Goal: Obtain resource: Obtain resource

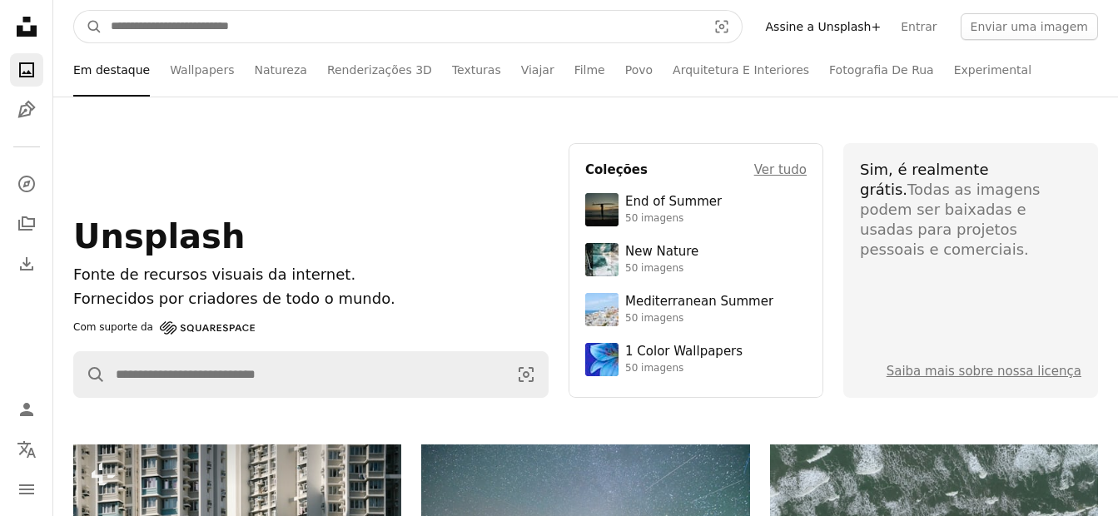
click at [480, 33] on input "Pesquise conteúdo visual em todo o site" at bounding box center [401, 27] width 599 height 32
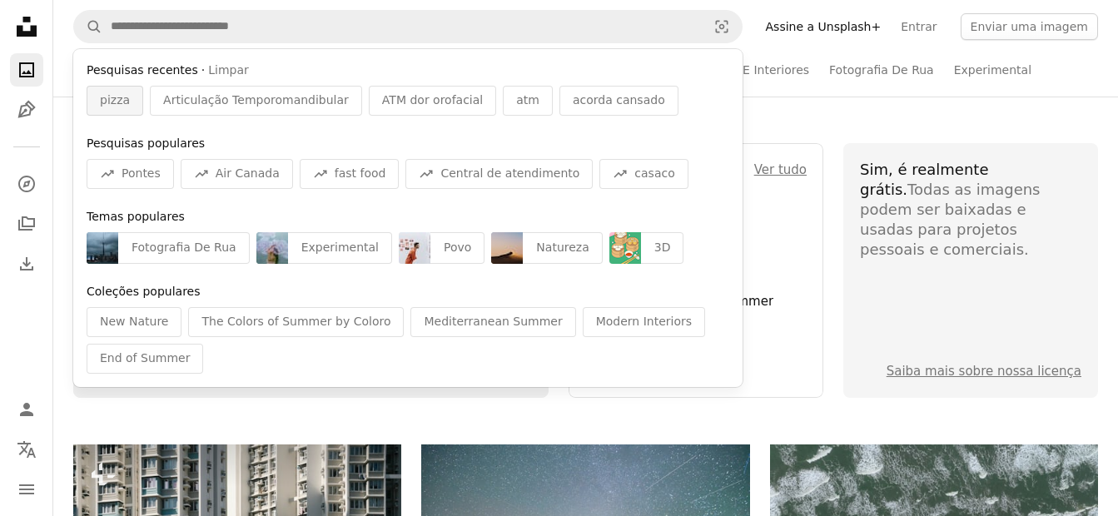
click at [123, 108] on span "pizza" at bounding box center [115, 100] width 30 height 17
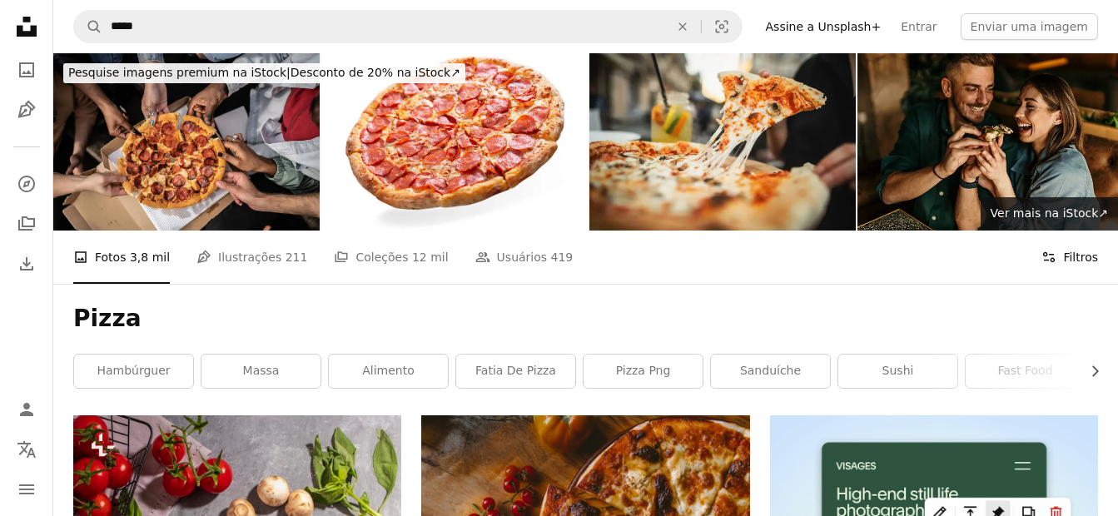
click at [1088, 231] on button "Filters Filtros" at bounding box center [1070, 257] width 57 height 53
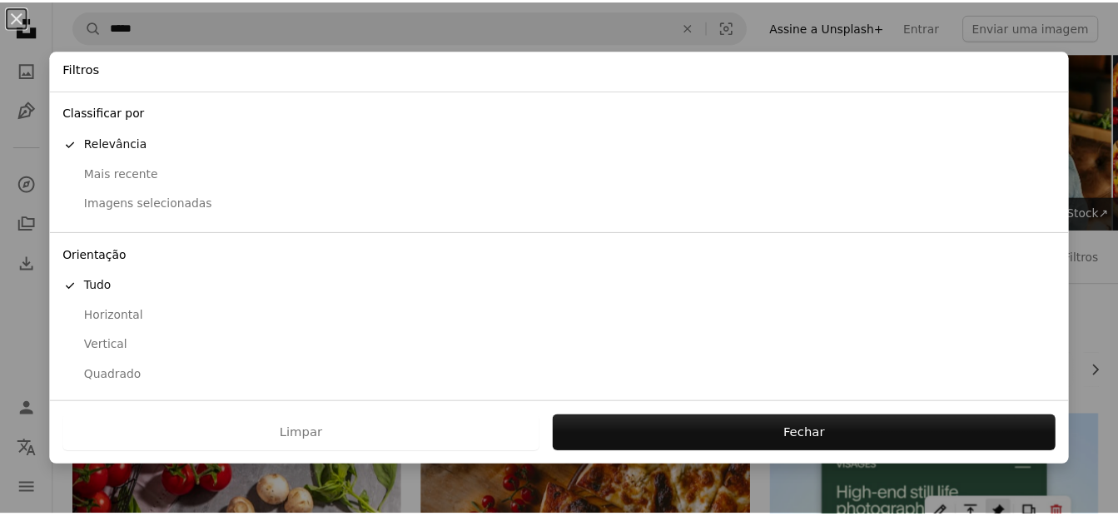
scroll to position [145, 0]
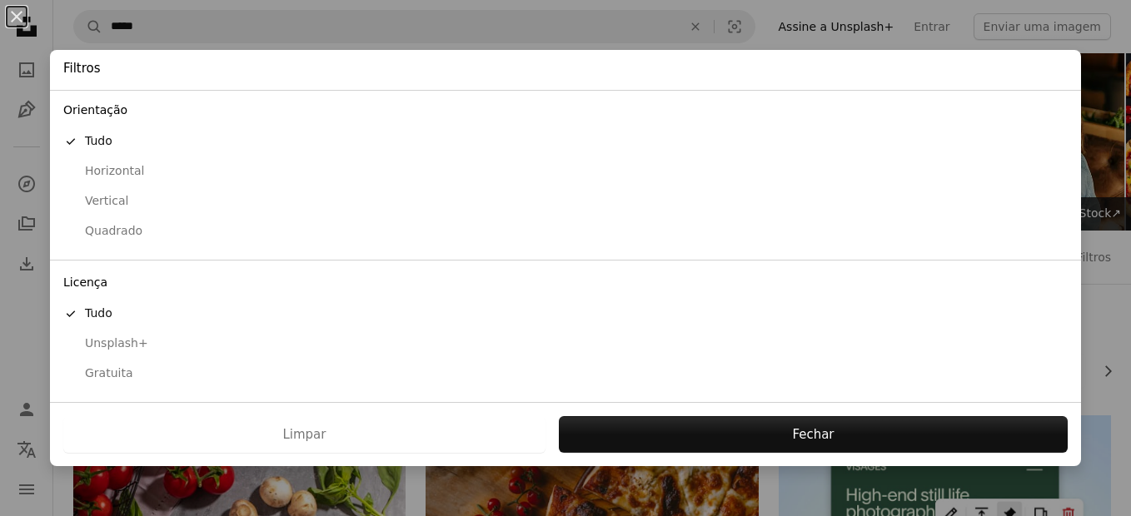
click at [129, 370] on div "Gratuita" at bounding box center [565, 373] width 1004 height 17
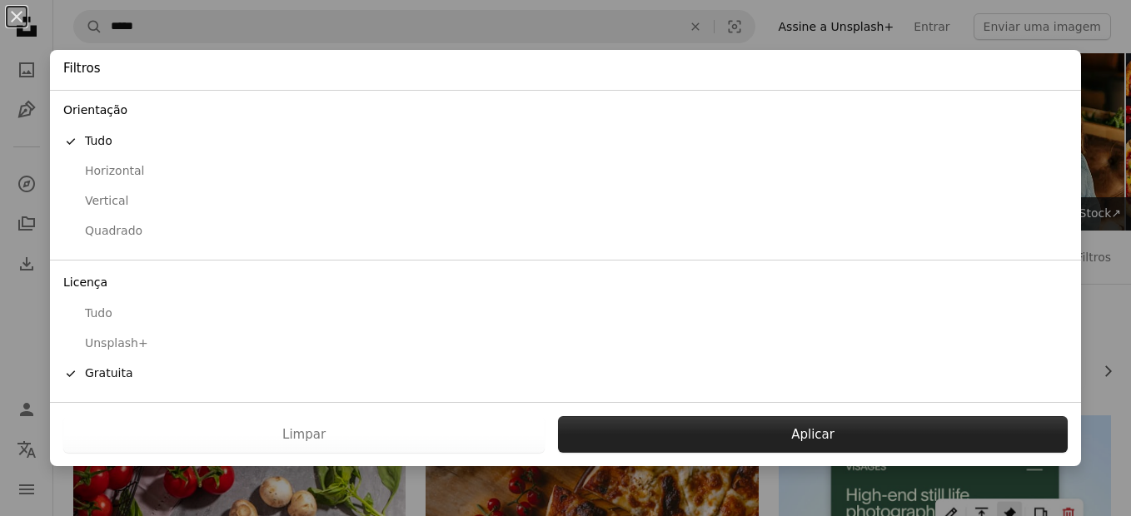
click at [763, 430] on button "Aplicar" at bounding box center [813, 434] width 510 height 37
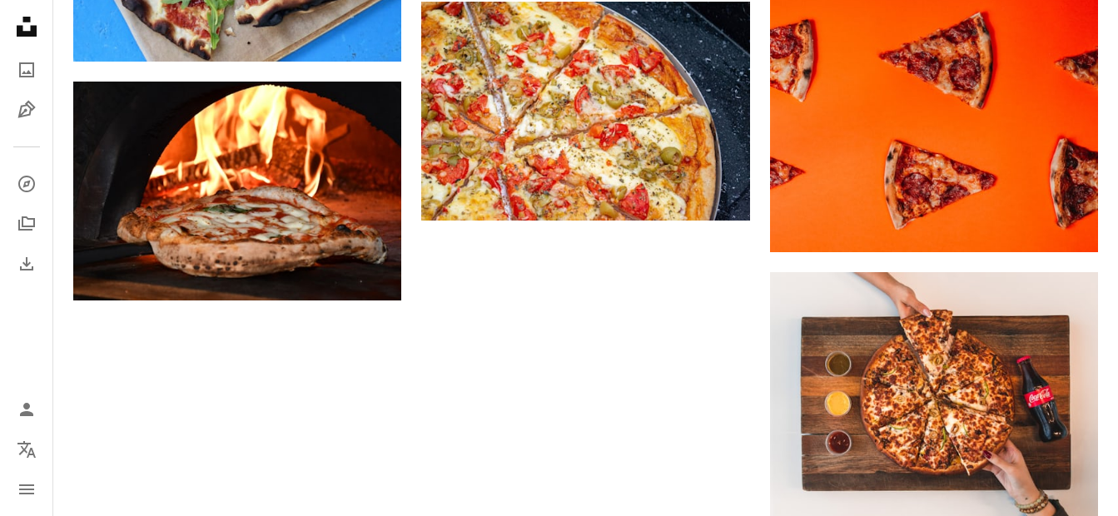
scroll to position [2747, 0]
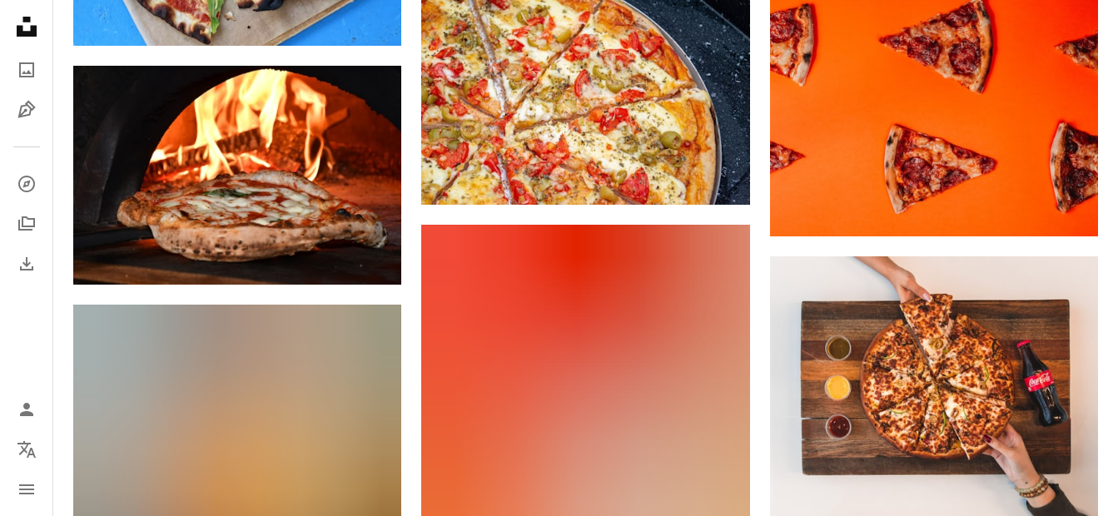
scroll to position [0, 0]
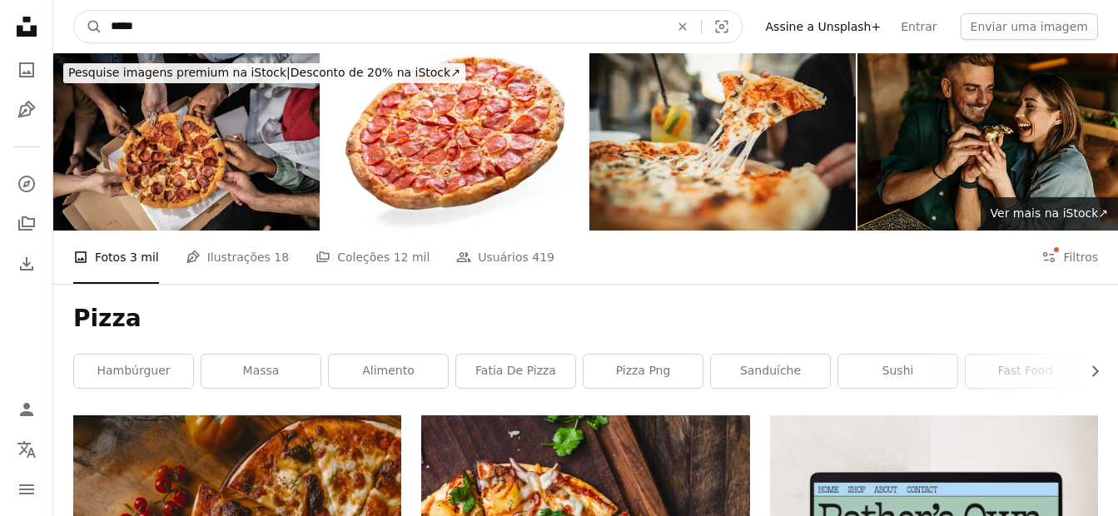
click at [308, 28] on input "*****" at bounding box center [383, 27] width 562 height 32
type input "**********"
click at [74, 11] on button "A magnifying glass" at bounding box center [88, 27] width 28 height 32
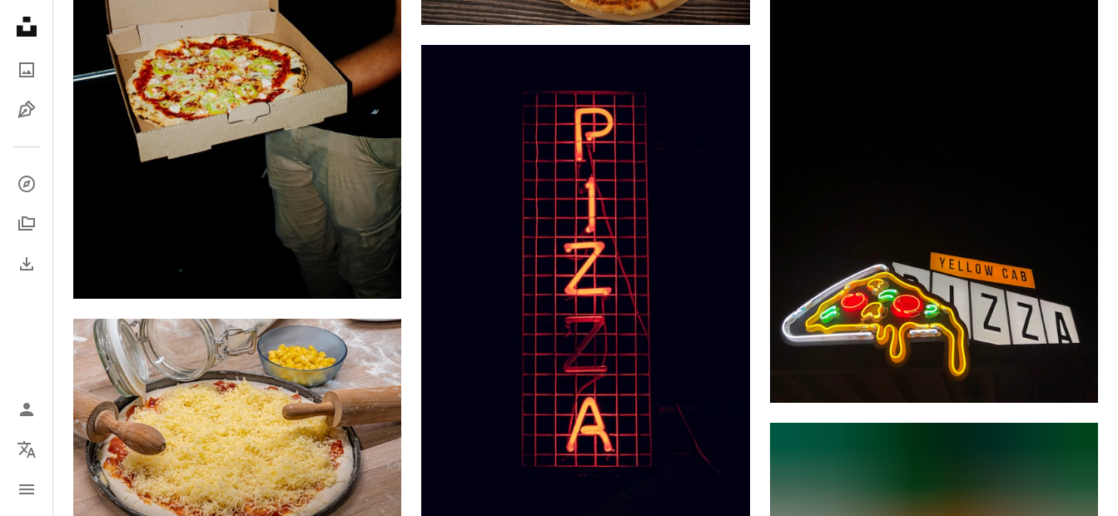
scroll to position [2407, 0]
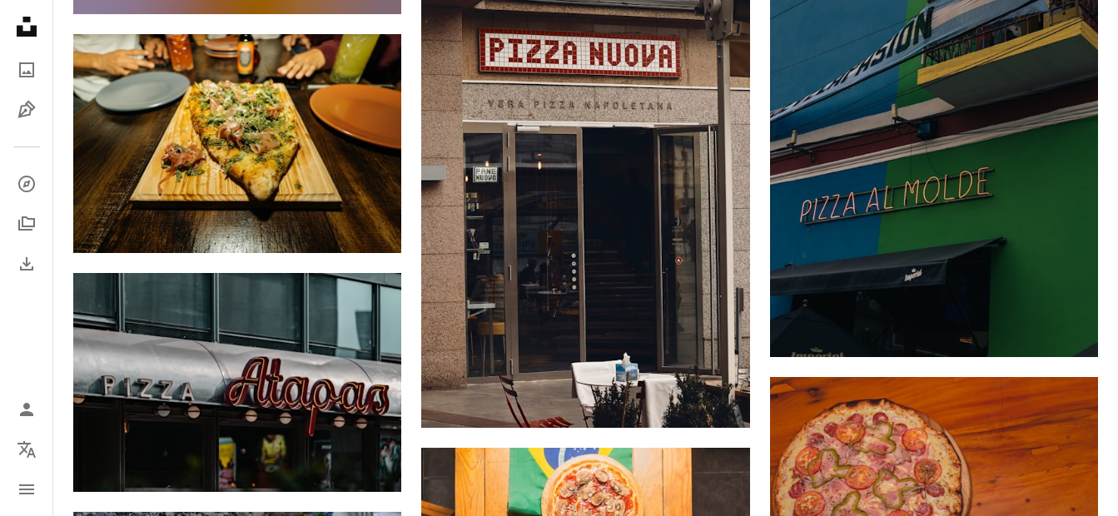
scroll to position [999, 0]
